Goal: Book appointment/travel/reservation

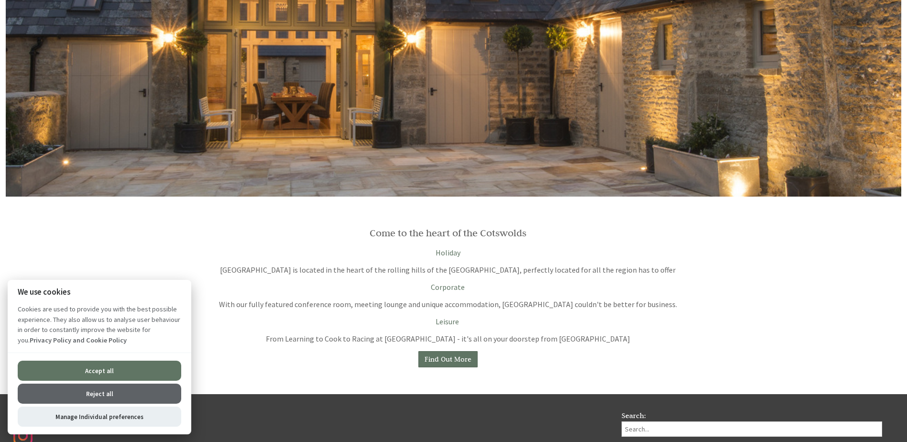
scroll to position [828, 0]
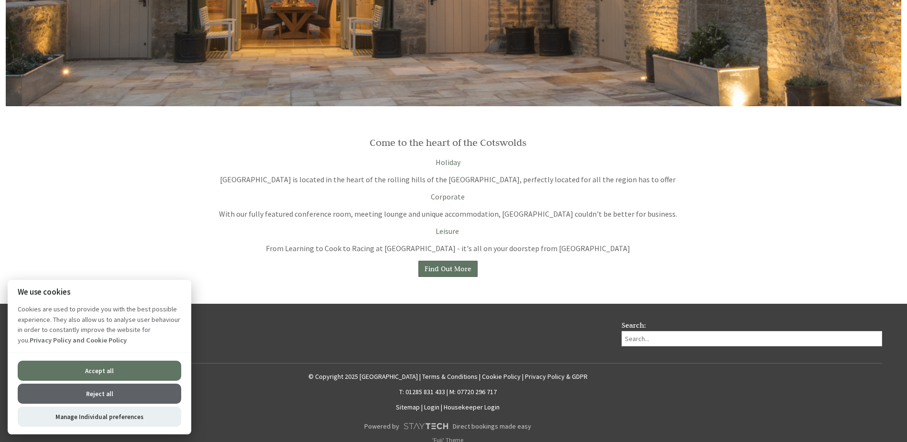
click at [101, 375] on button "Accept all" at bounding box center [99, 370] width 163 height 20
checkbox input "true"
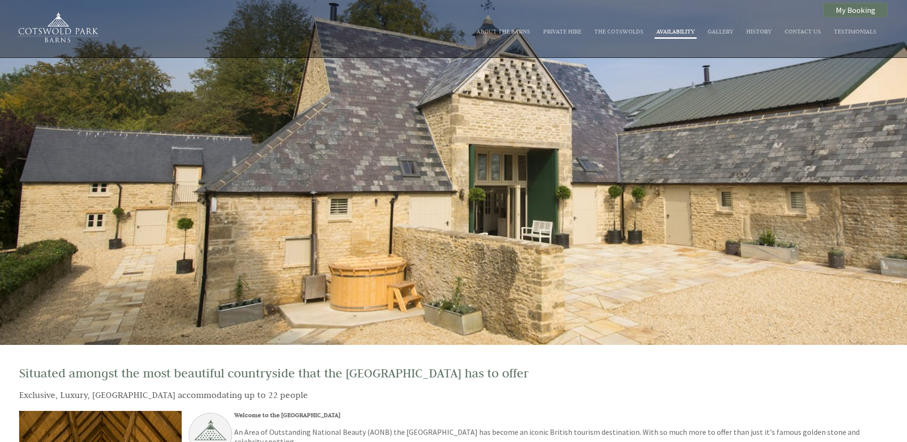
click at [679, 27] on link "Availability" at bounding box center [675, 31] width 38 height 8
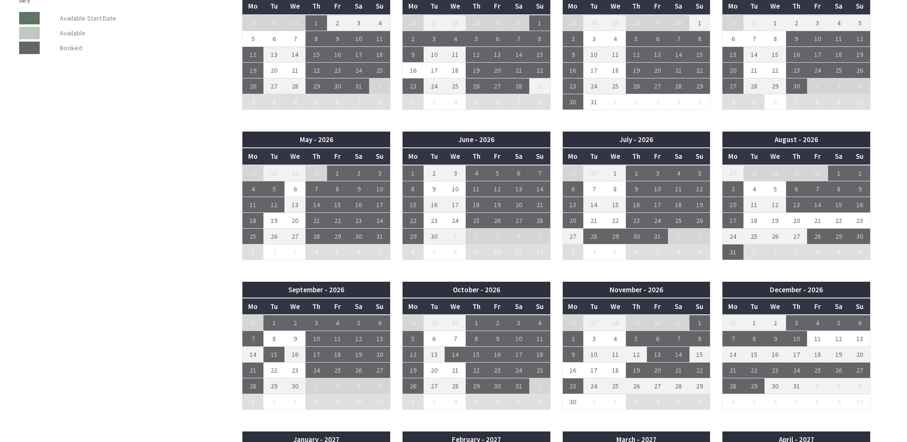
scroll to position [765, 0]
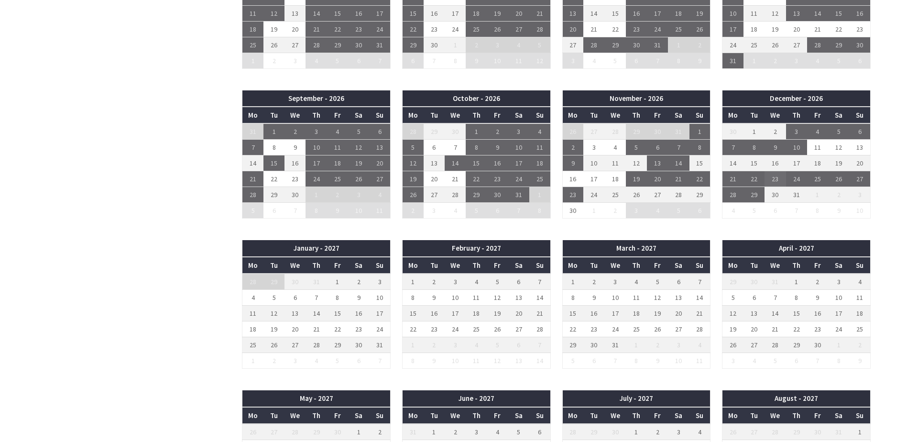
click at [780, 182] on td "23" at bounding box center [774, 179] width 21 height 16
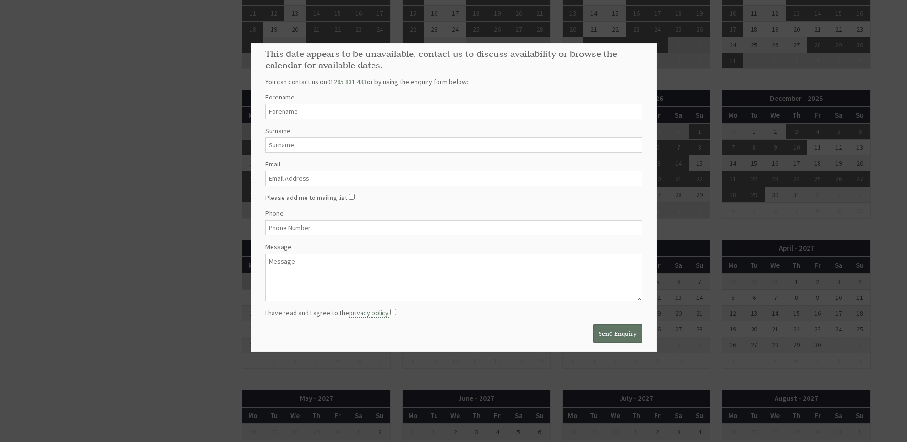
scroll to position [0, 0]
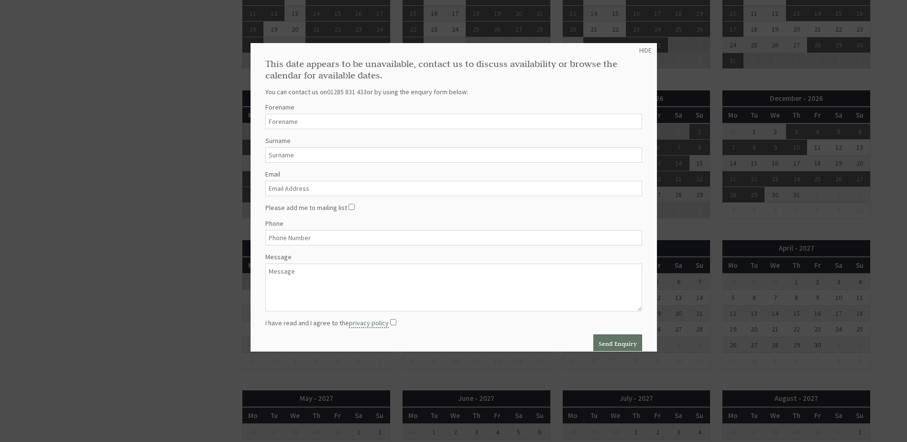
click at [203, 148] on div at bounding box center [453, 221] width 907 height 442
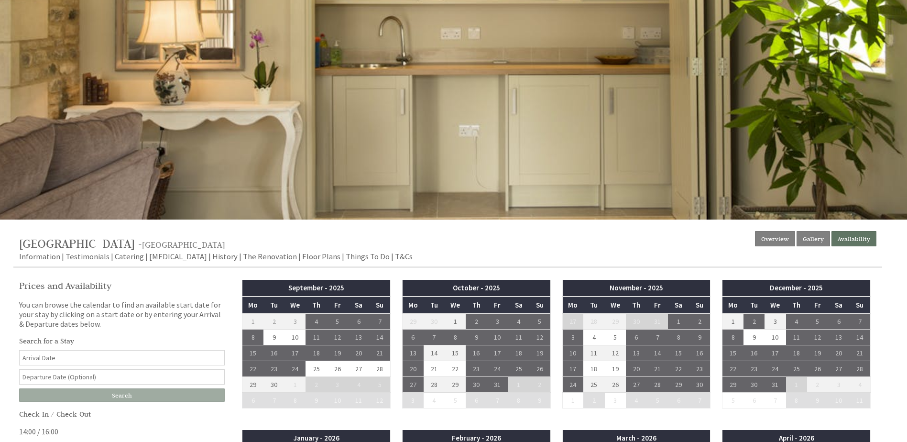
scroll to position [128, 0]
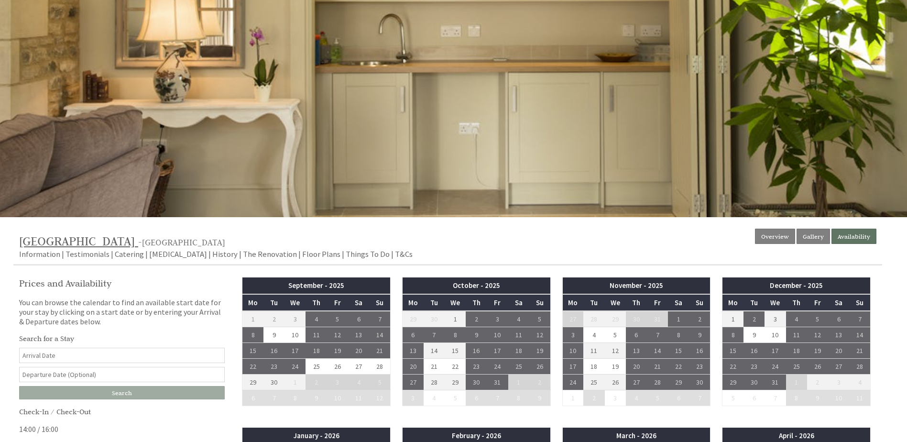
click at [128, 238] on span "[GEOGRAPHIC_DATA]" at bounding box center [77, 240] width 116 height 15
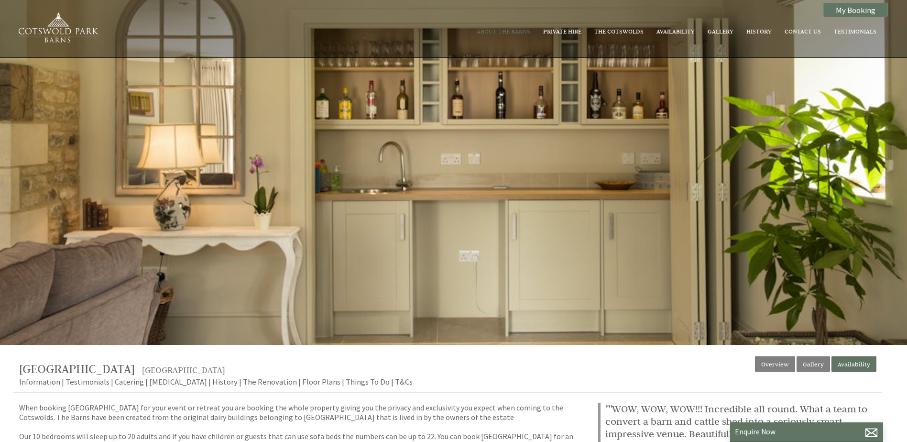
click at [747, 192] on div at bounding box center [453, 172] width 907 height 345
click at [716, 35] on li "Gallery" at bounding box center [720, 31] width 30 height 13
click at [504, 34] on link "About The Barns" at bounding box center [504, 31] width 54 height 8
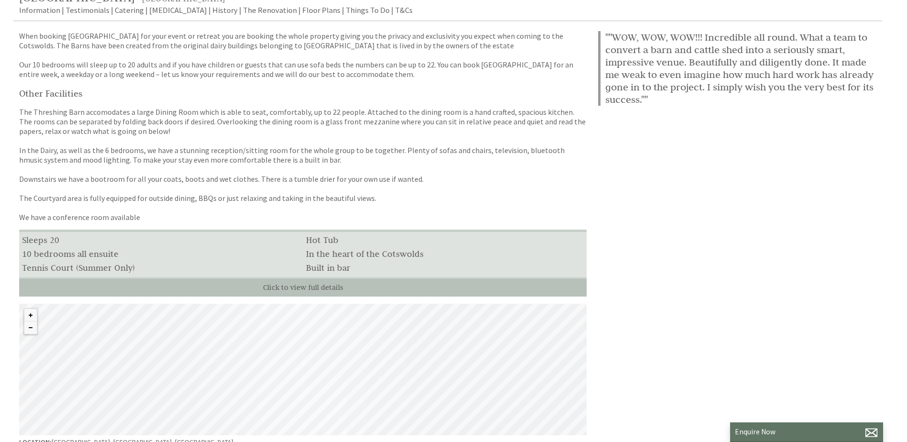
scroll to position [319, 0]
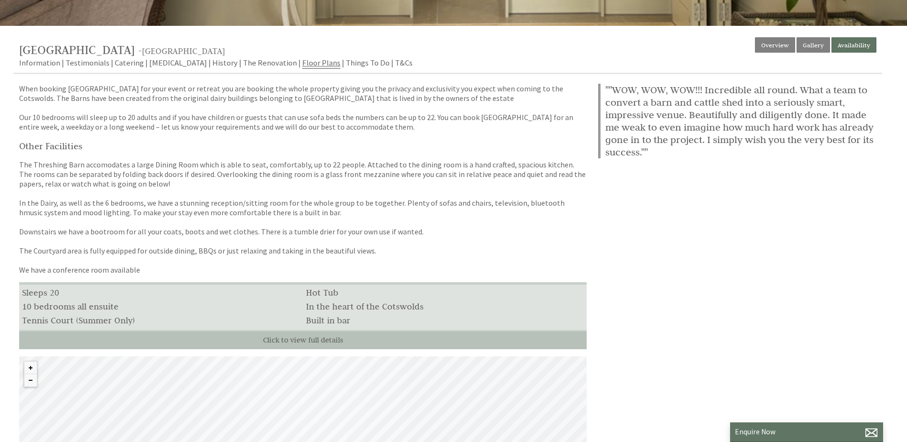
click at [302, 64] on link "Floor Plans" at bounding box center [321, 62] width 38 height 11
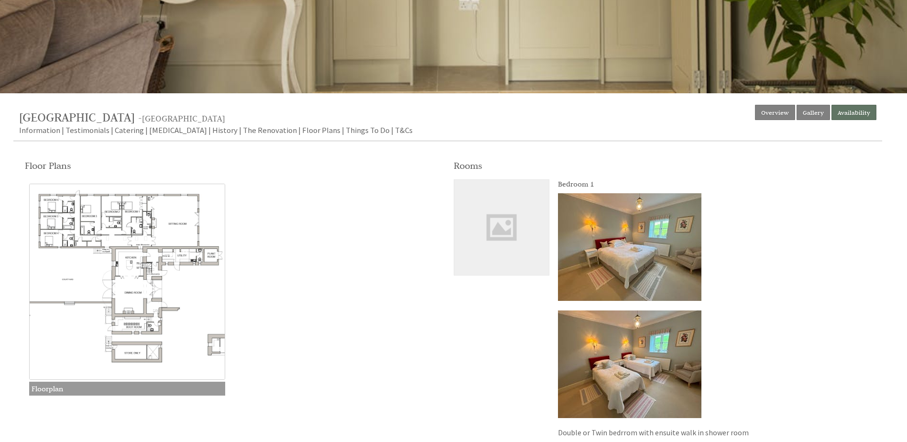
scroll to position [319, 0]
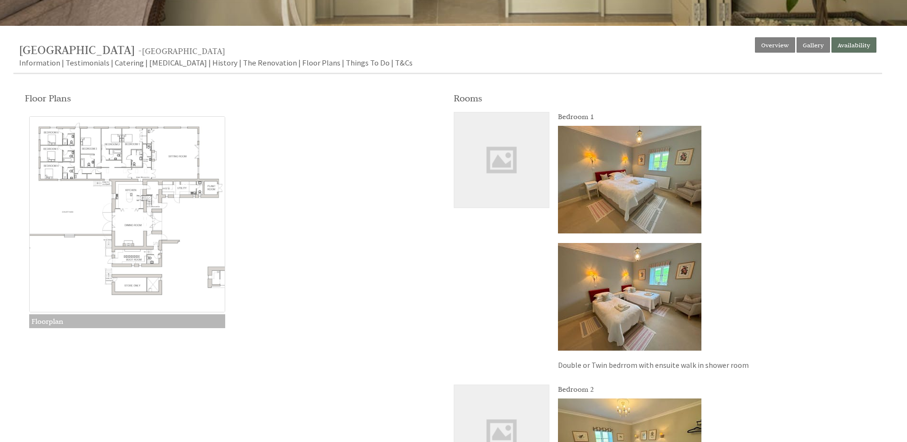
click at [148, 266] on img at bounding box center [127, 214] width 196 height 196
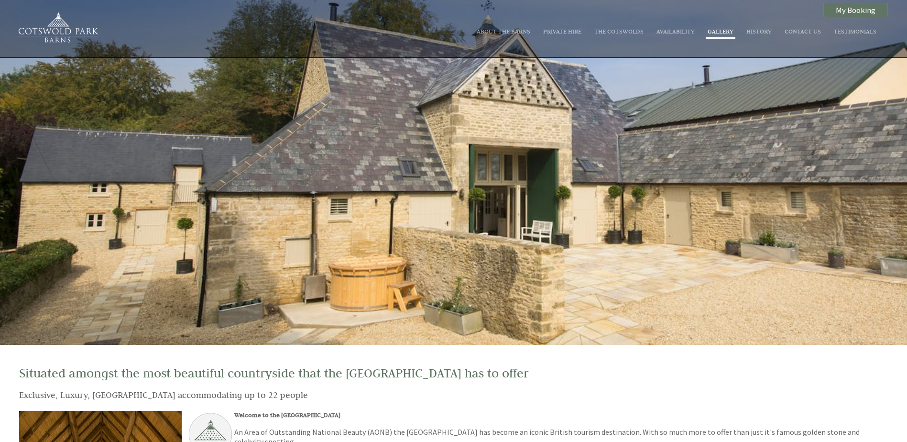
click at [723, 35] on li "Gallery" at bounding box center [720, 31] width 30 height 13
click at [725, 30] on link "Gallery" at bounding box center [720, 31] width 26 height 8
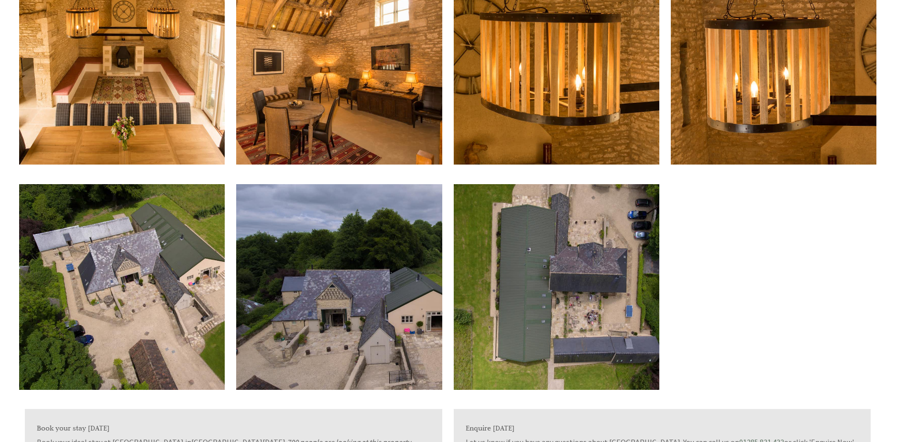
scroll to position [2039, 0]
